Goal: Check status: Check status

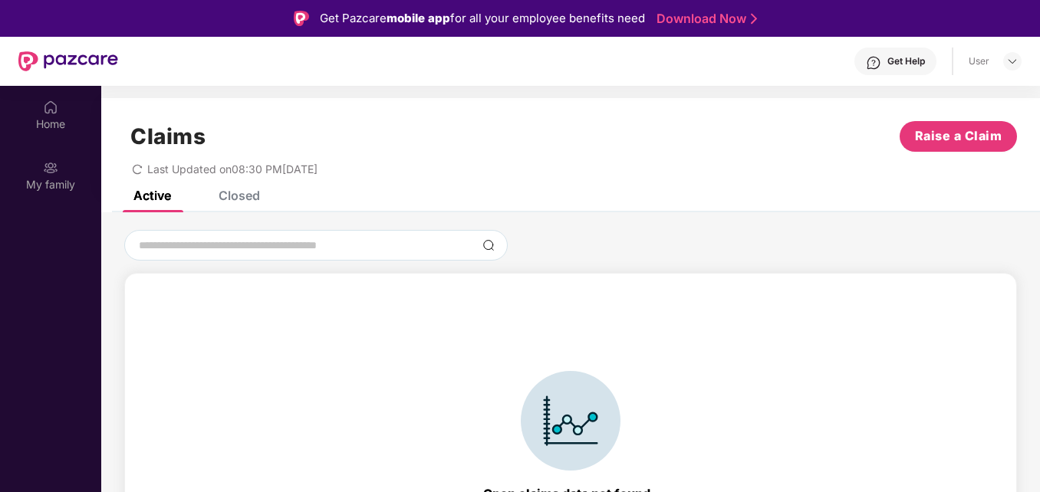
click at [231, 192] on div "Closed" at bounding box center [239, 195] width 41 height 15
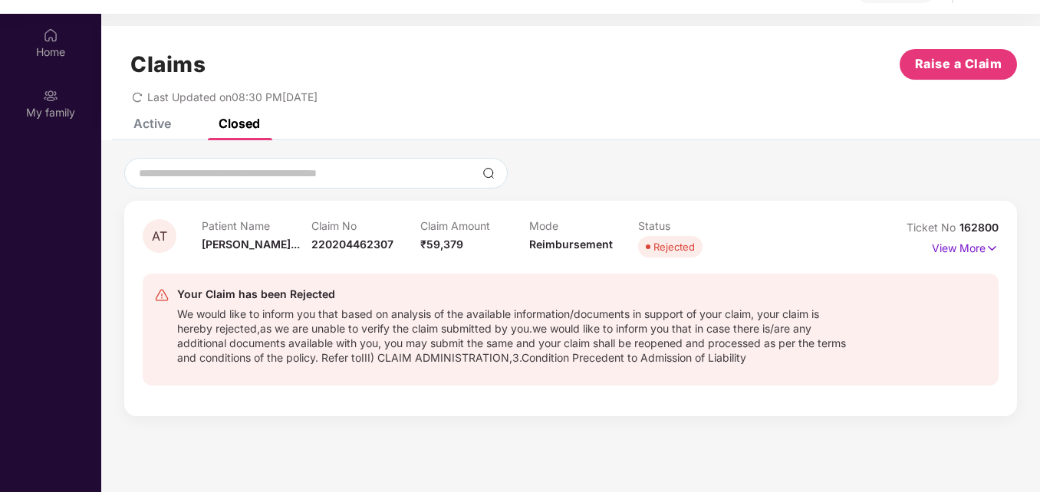
scroll to position [86, 0]
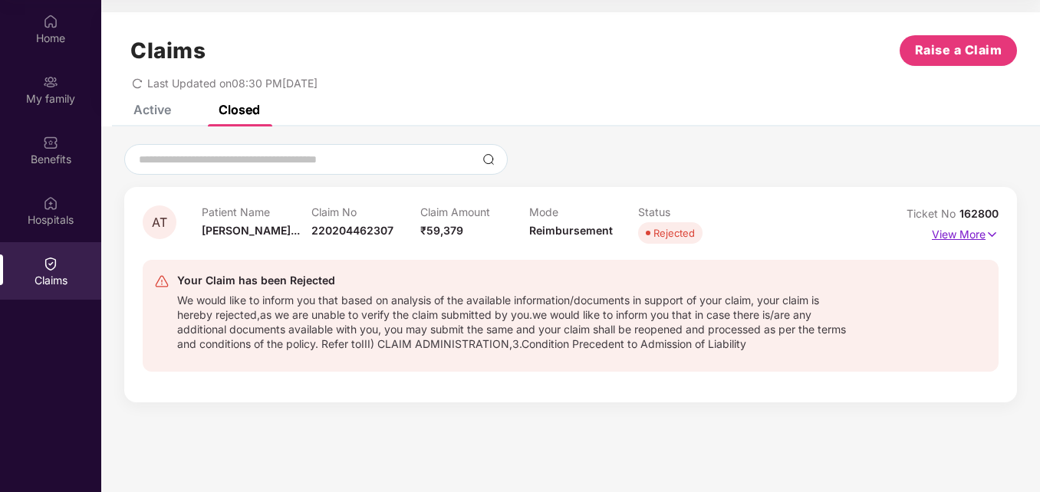
click at [988, 232] on img at bounding box center [992, 234] width 13 height 17
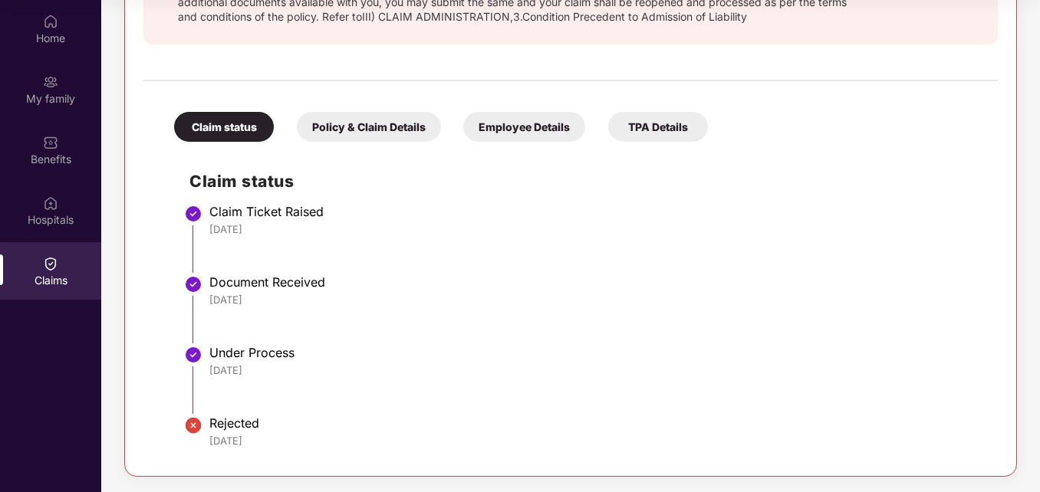
scroll to position [377, 0]
click at [223, 425] on div "Rejected" at bounding box center [595, 423] width 773 height 15
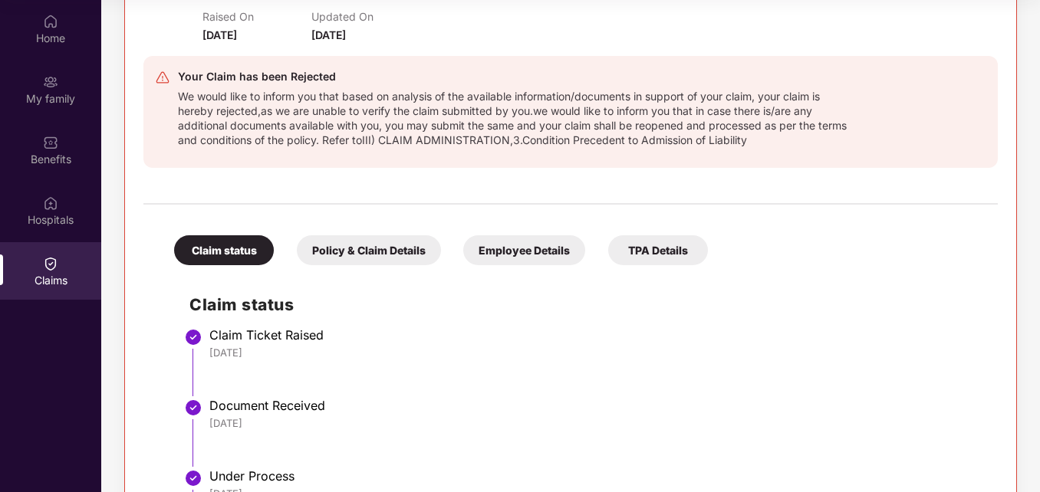
scroll to position [252, 0]
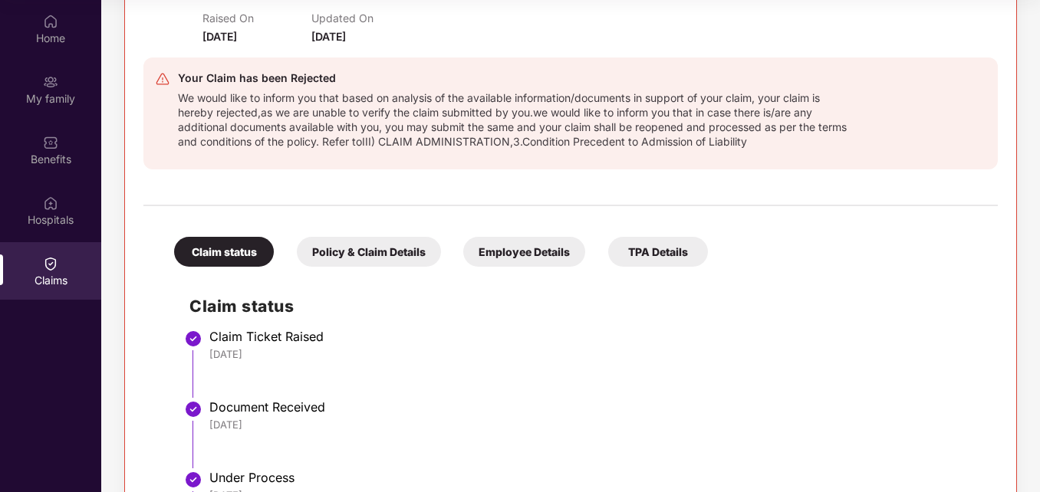
click at [358, 253] on div "Policy & Claim Details" at bounding box center [369, 252] width 144 height 30
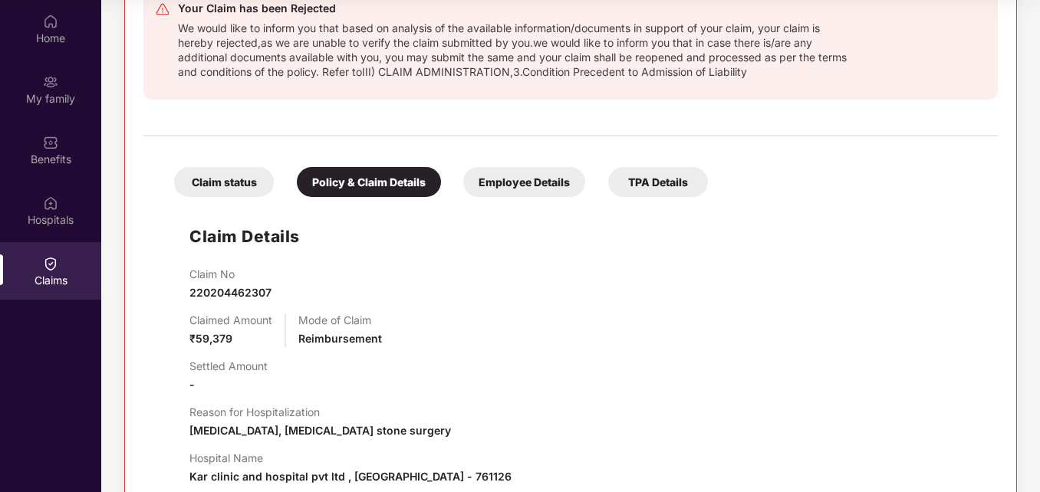
scroll to position [316, 0]
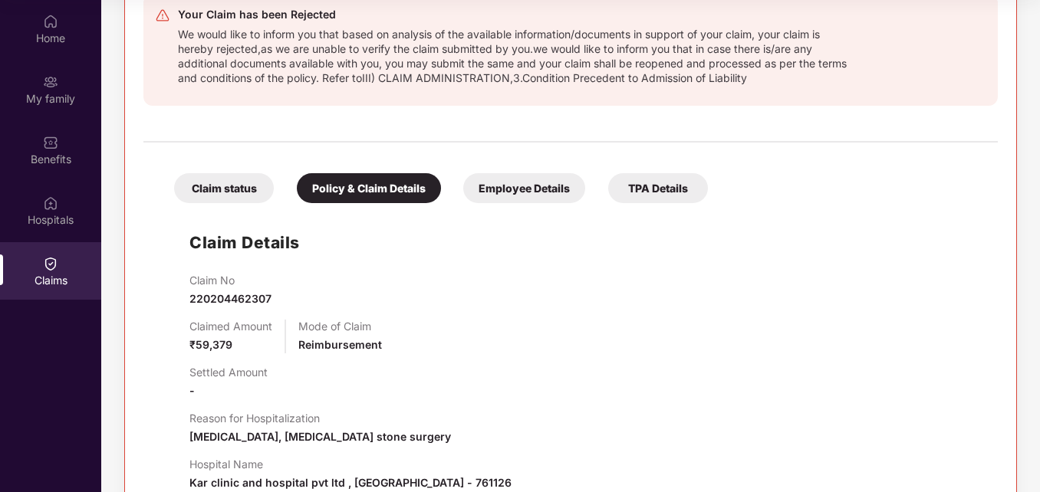
click at [525, 193] on div "Employee Details" at bounding box center [524, 188] width 122 height 30
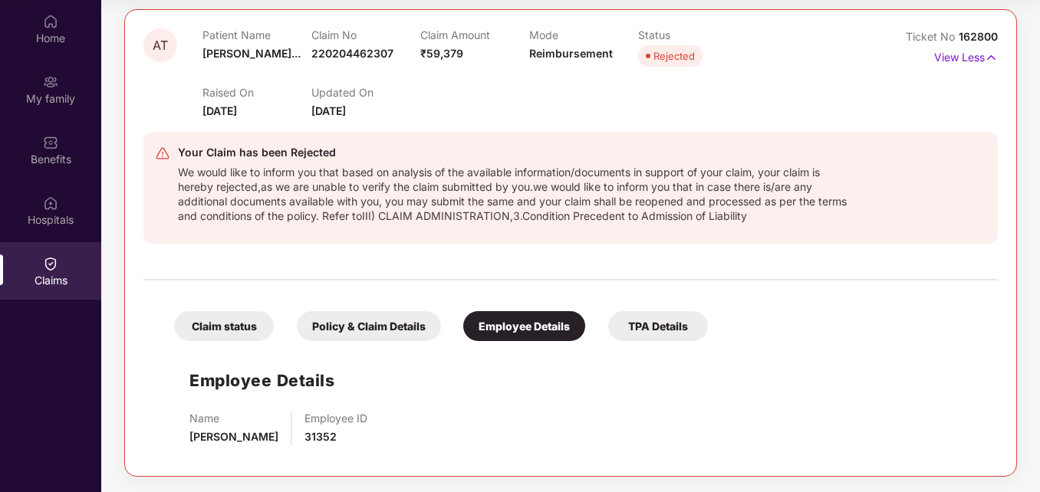
click at [643, 323] on div "TPA Details" at bounding box center [658, 326] width 100 height 30
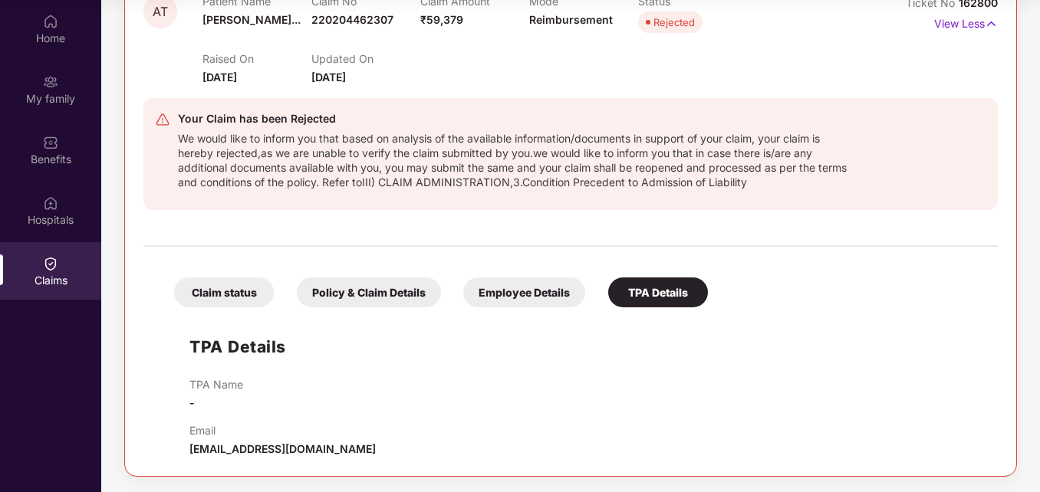
scroll to position [0, 0]
